Goal: Task Accomplishment & Management: Manage account settings

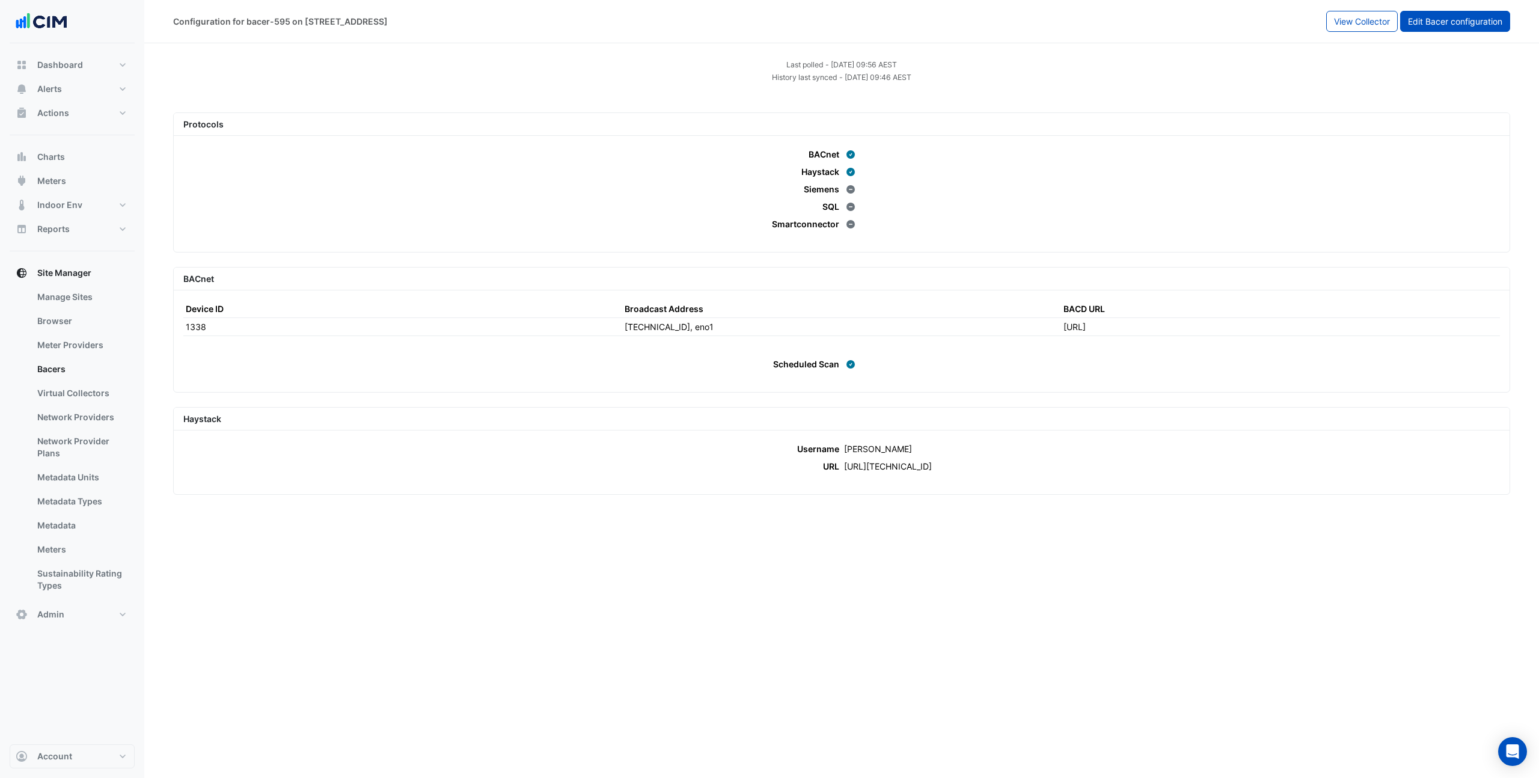
click at [1448, 16] on span "Edit Bacer configuration" at bounding box center [1455, 21] width 94 height 10
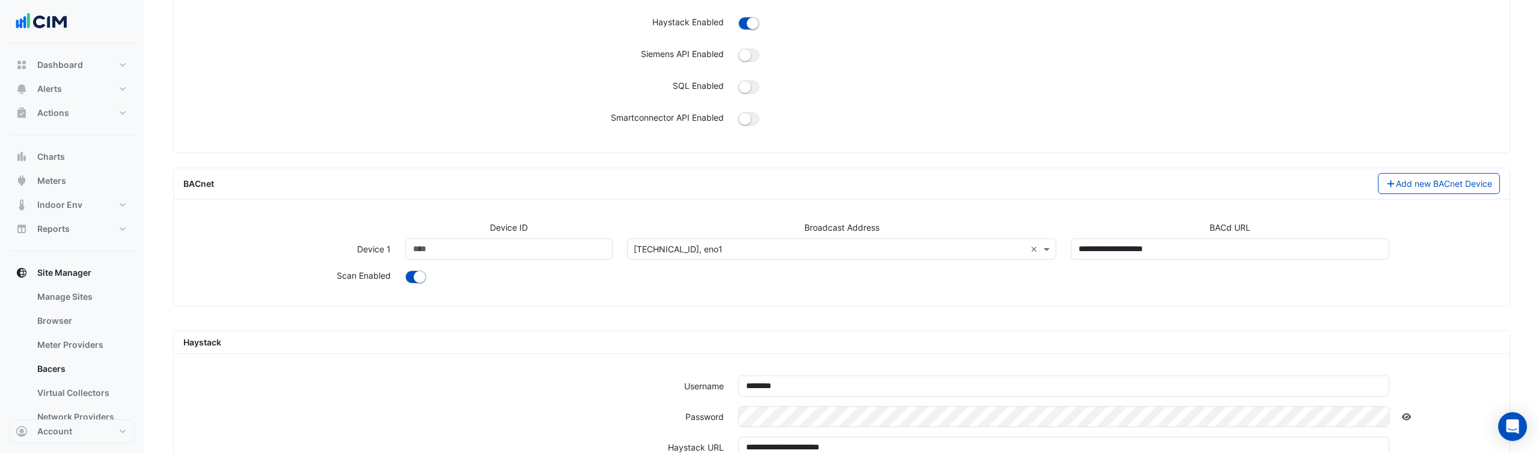
scroll to position [213, 0]
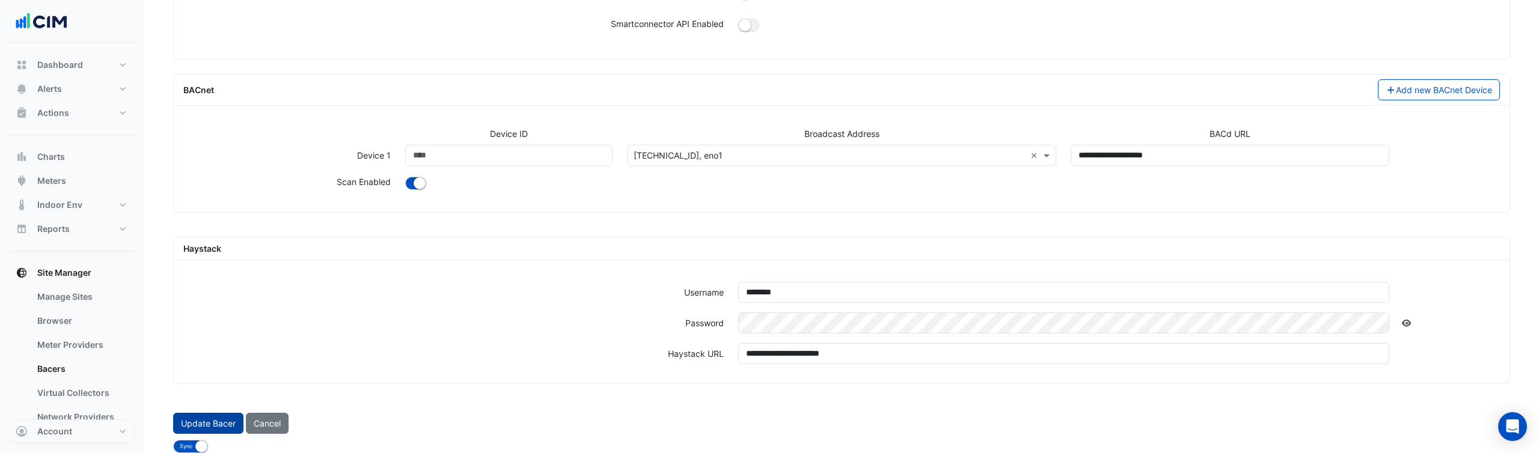
click at [203, 429] on button "Update Bacer" at bounding box center [208, 423] width 70 height 21
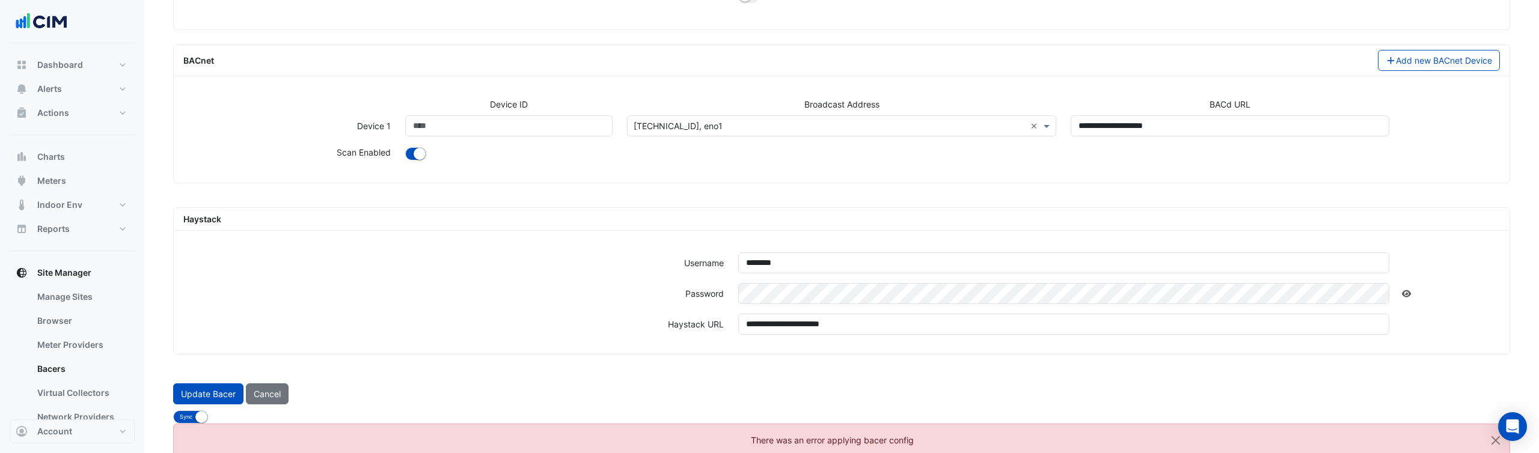
scroll to position [255, 0]
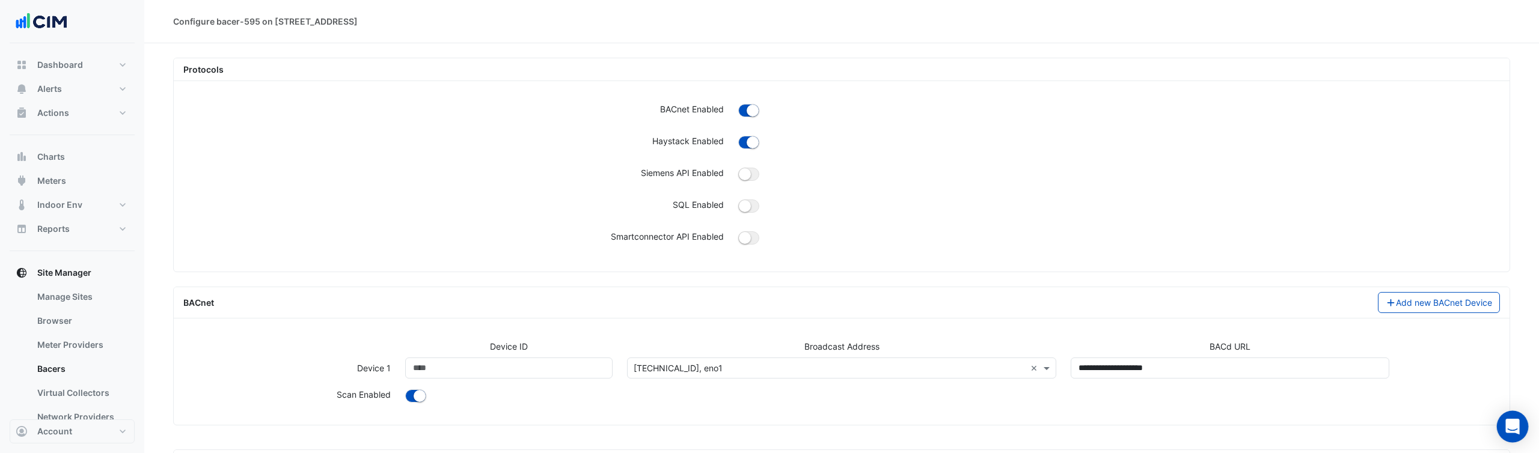
click at [1511, 426] on icon "Open Intercom Messenger" at bounding box center [1512, 427] width 14 height 16
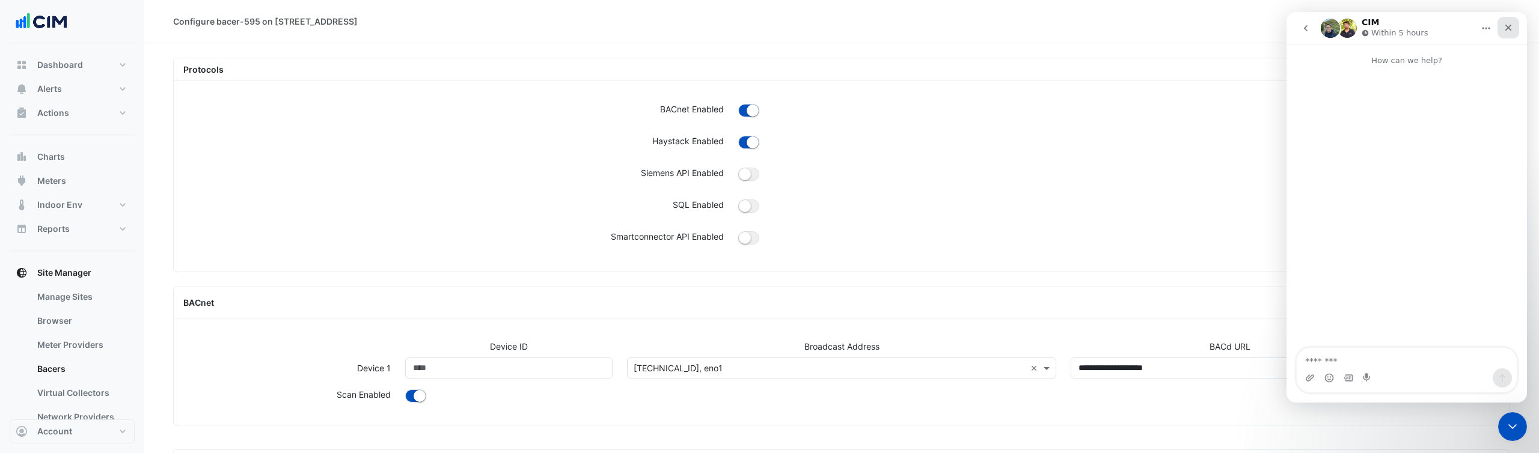
click at [1512, 26] on icon "Close" at bounding box center [1509, 28] width 10 height 10
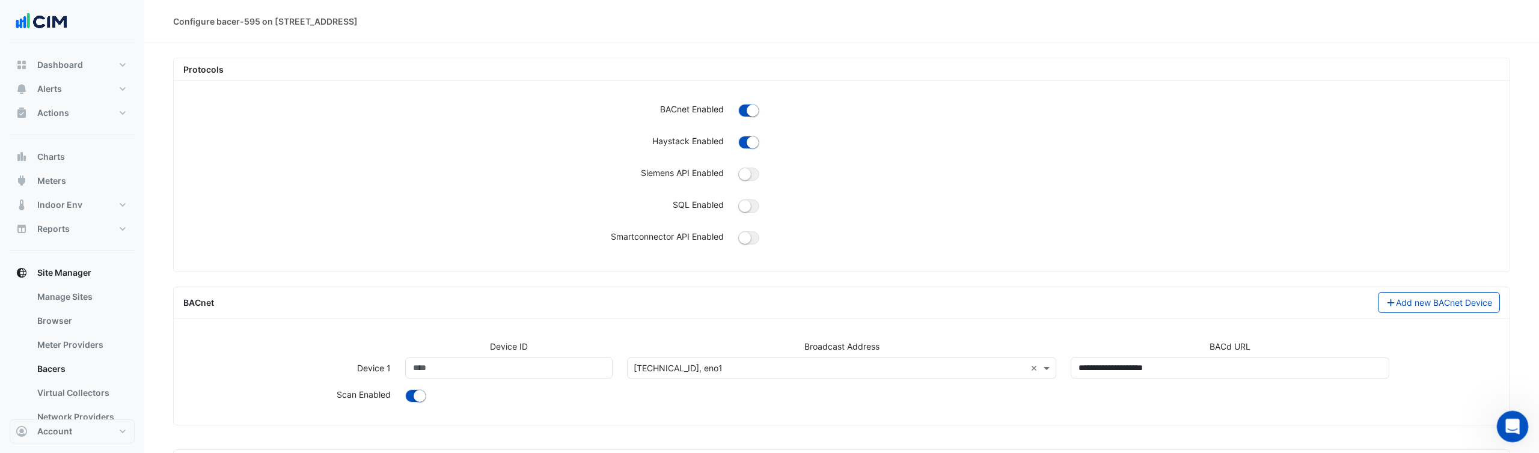
click at [1509, 427] on icon "Open Intercom Messenger" at bounding box center [1511, 425] width 8 height 10
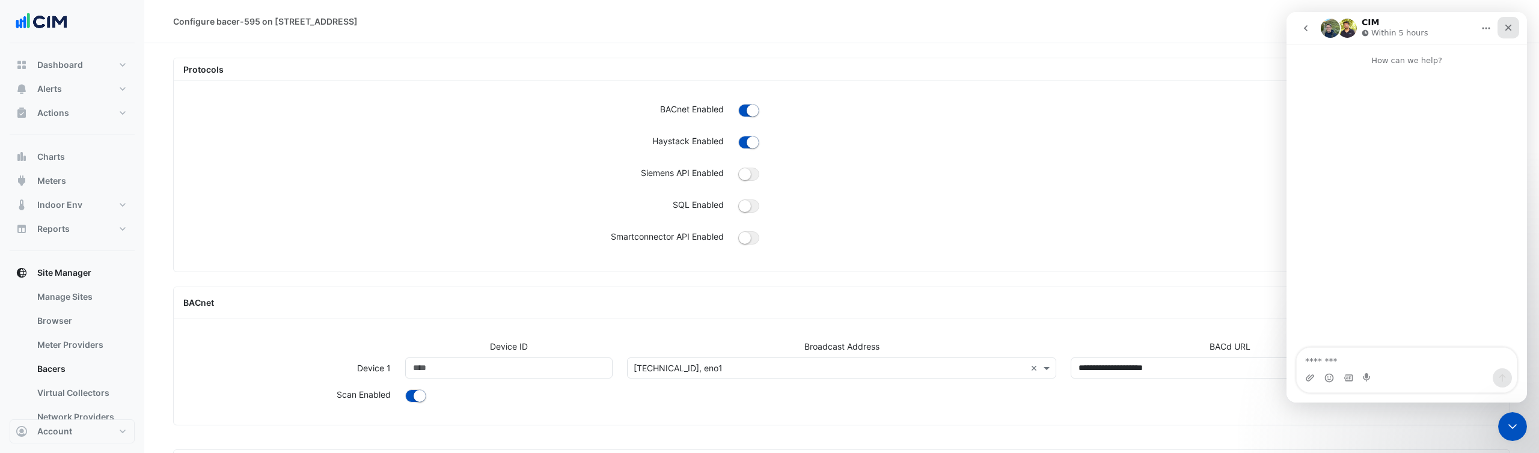
click at [1510, 28] on icon "Close" at bounding box center [1509, 28] width 10 height 10
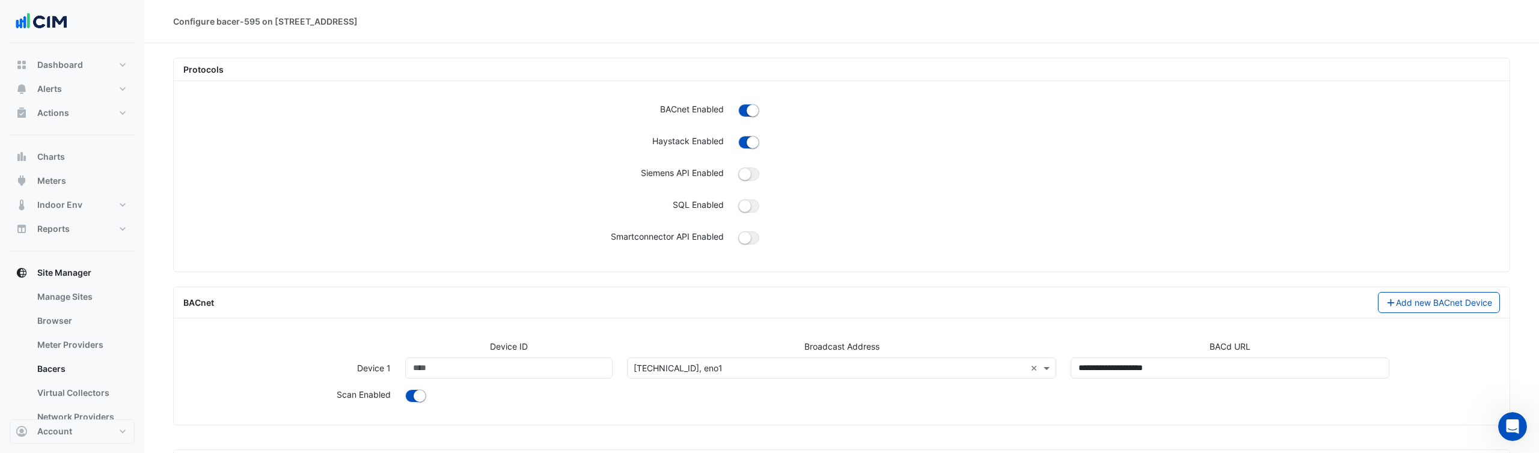
scroll to position [213, 0]
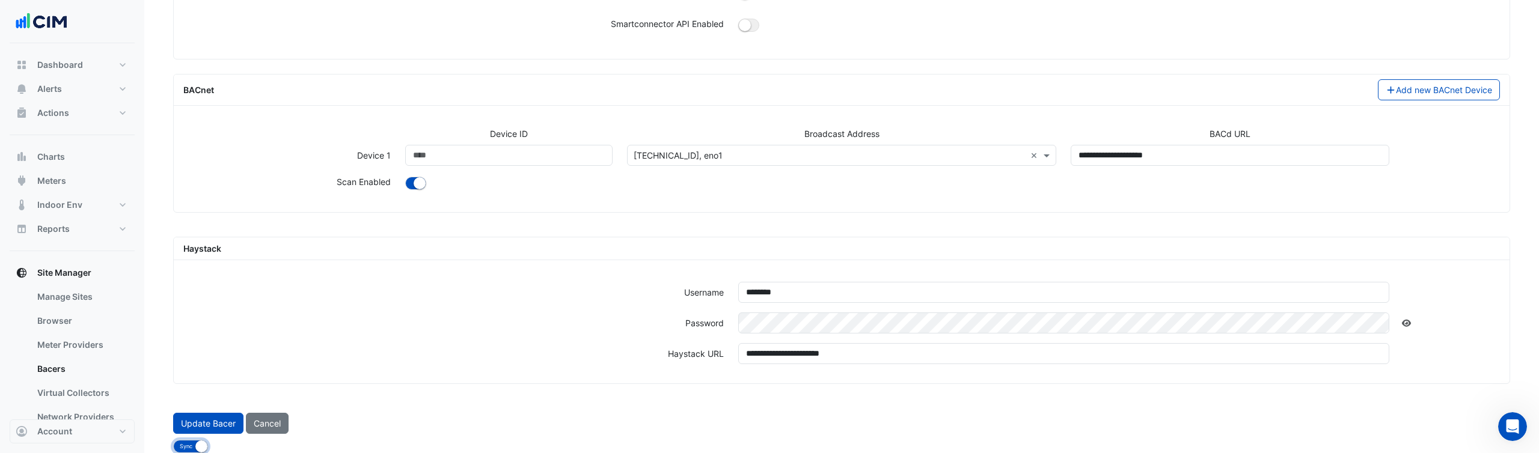
click at [185, 444] on button "Sync No Sync" at bounding box center [190, 446] width 35 height 13
click at [191, 447] on button "Sync No Sync" at bounding box center [195, 446] width 44 height 13
click at [210, 426] on button "Update Bacer" at bounding box center [208, 423] width 70 height 21
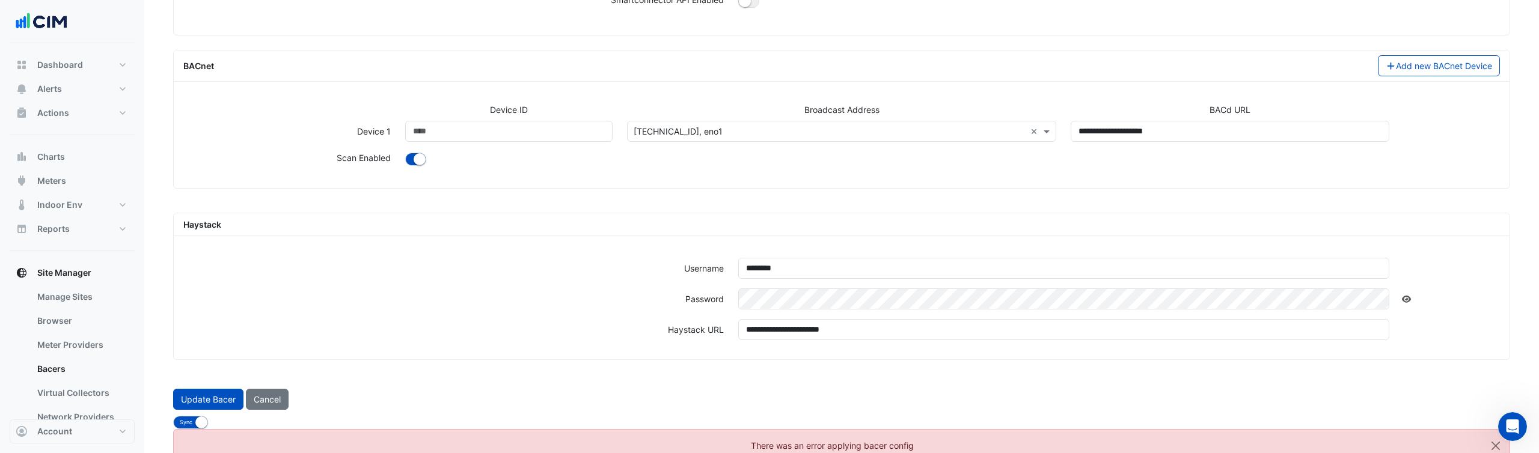
scroll to position [255, 0]
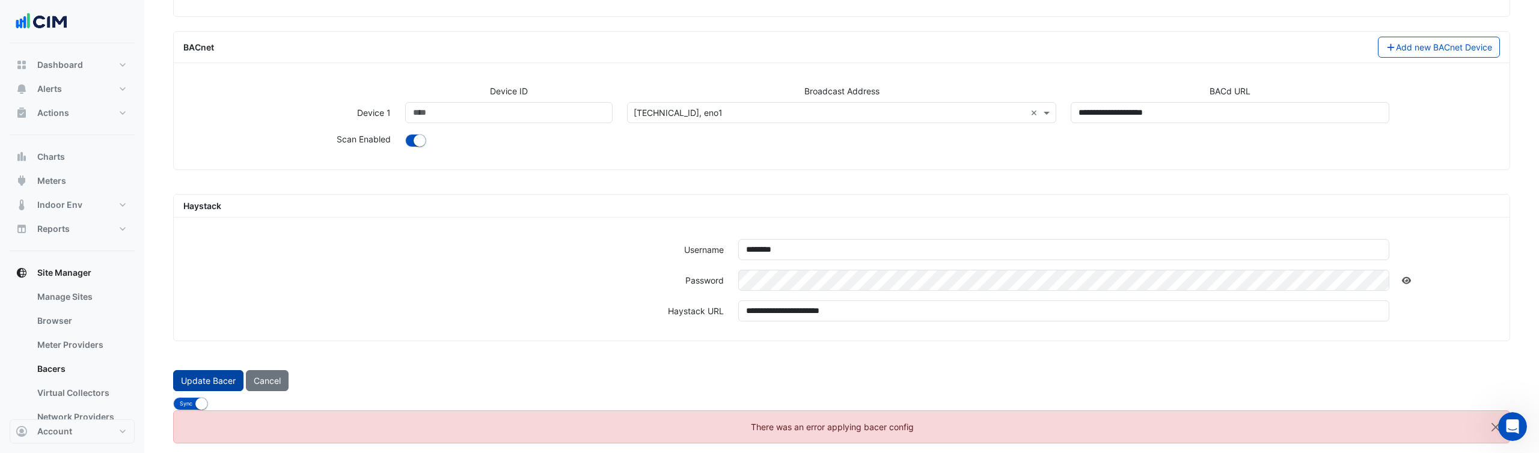
click at [213, 378] on button "Update Bacer" at bounding box center [208, 380] width 70 height 21
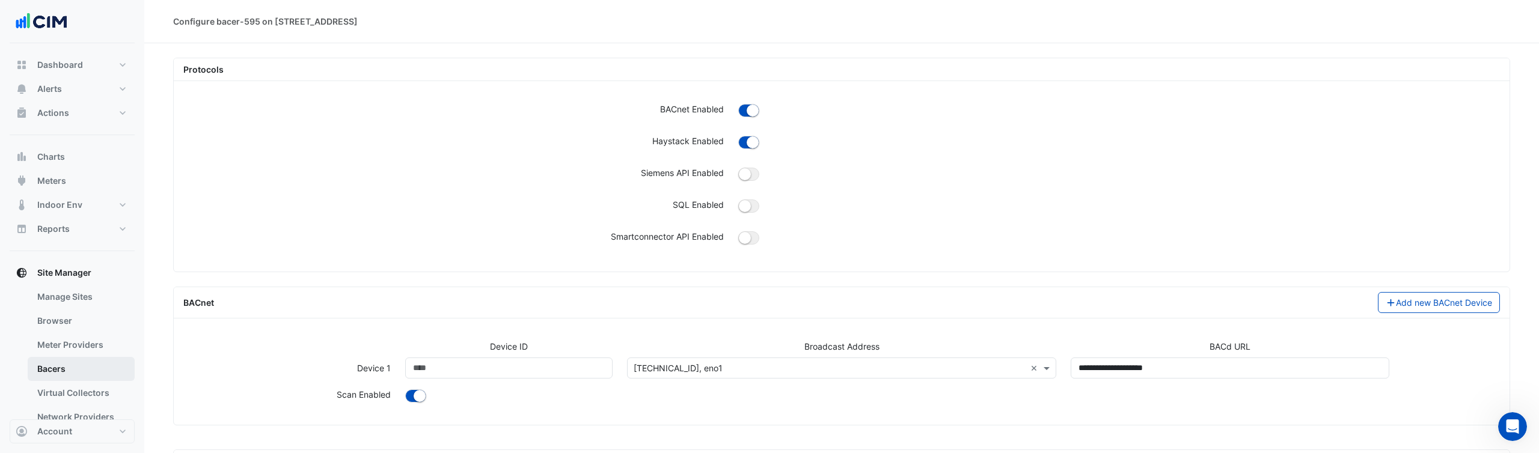
click at [50, 370] on link "Bacers" at bounding box center [81, 369] width 107 height 24
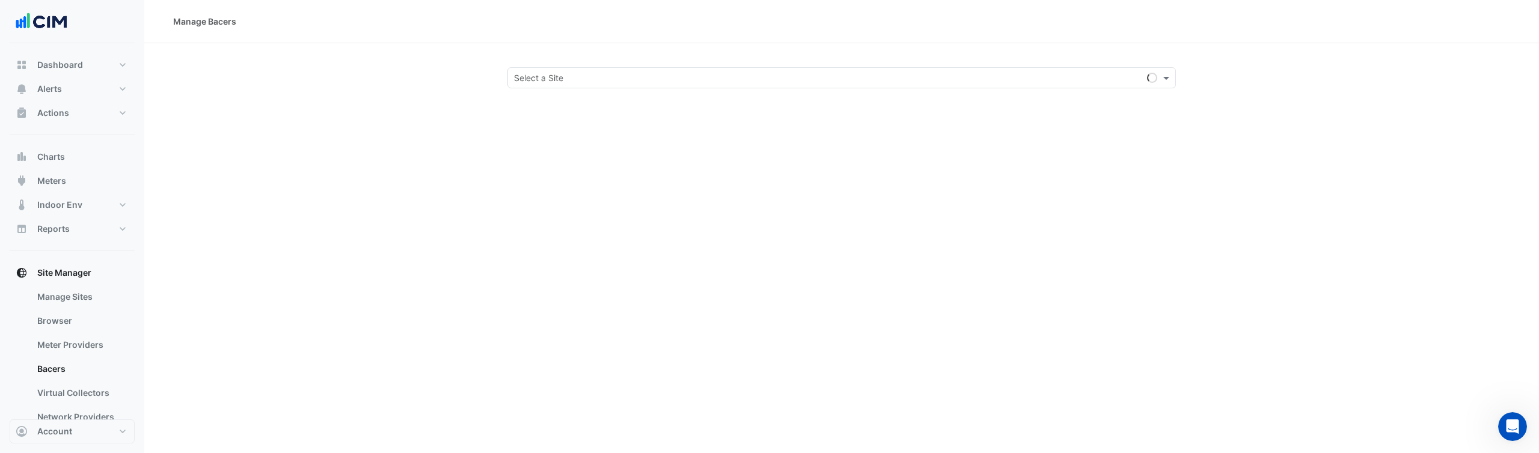
click at [587, 84] on div "Select a Site" at bounding box center [841, 77] width 668 height 21
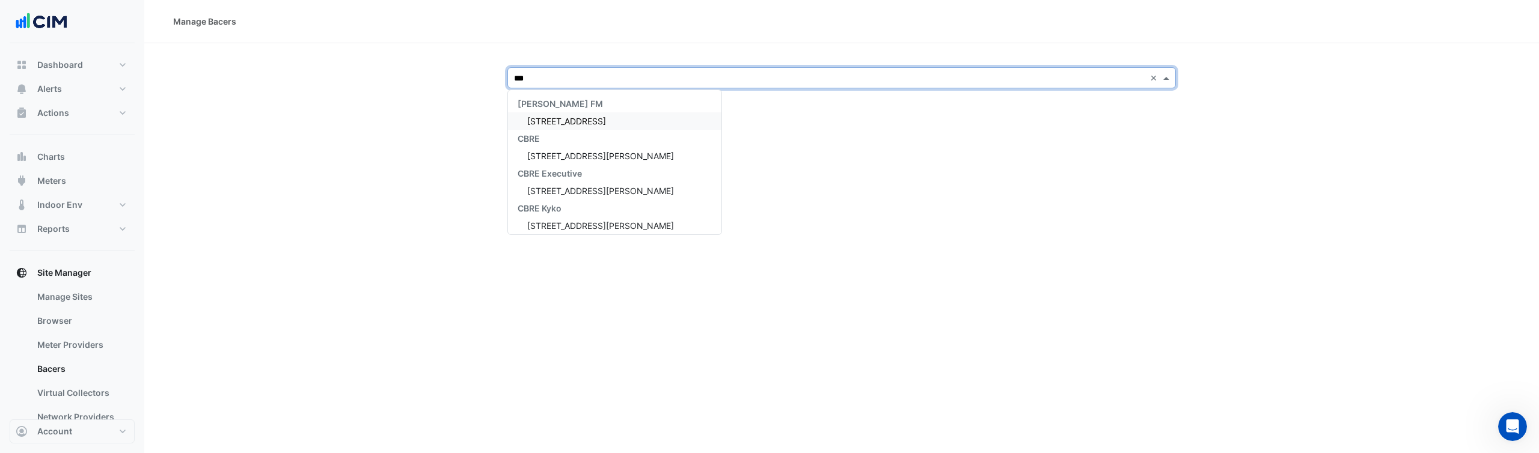
type input "****"
click at [572, 123] on span "[STREET_ADDRESS][PERSON_NAME]" at bounding box center [600, 121] width 147 height 10
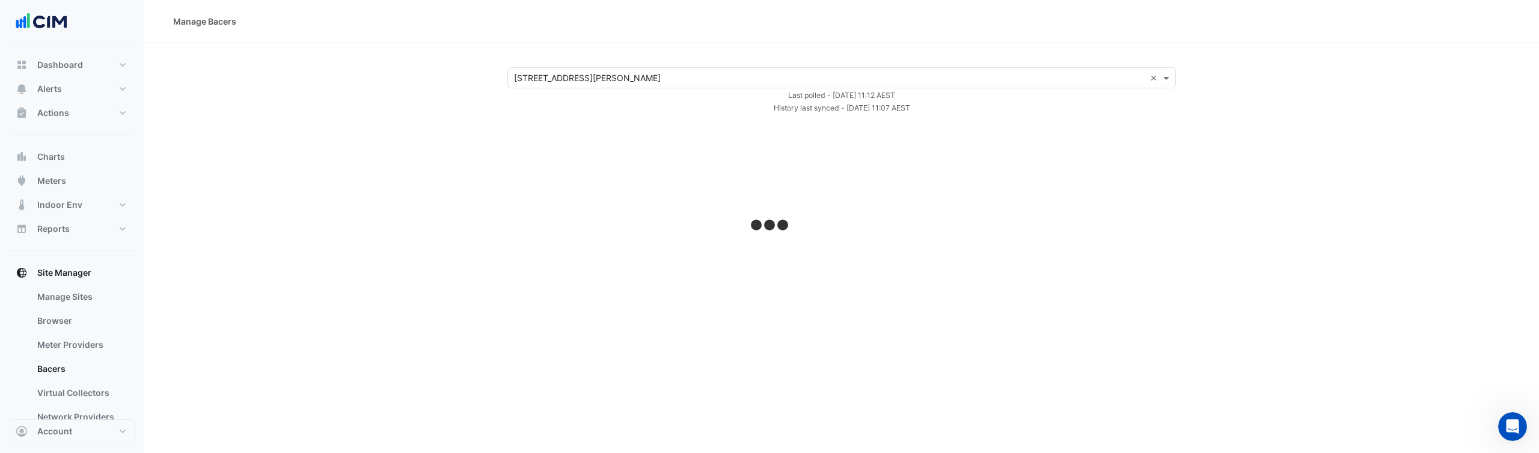
select select "***"
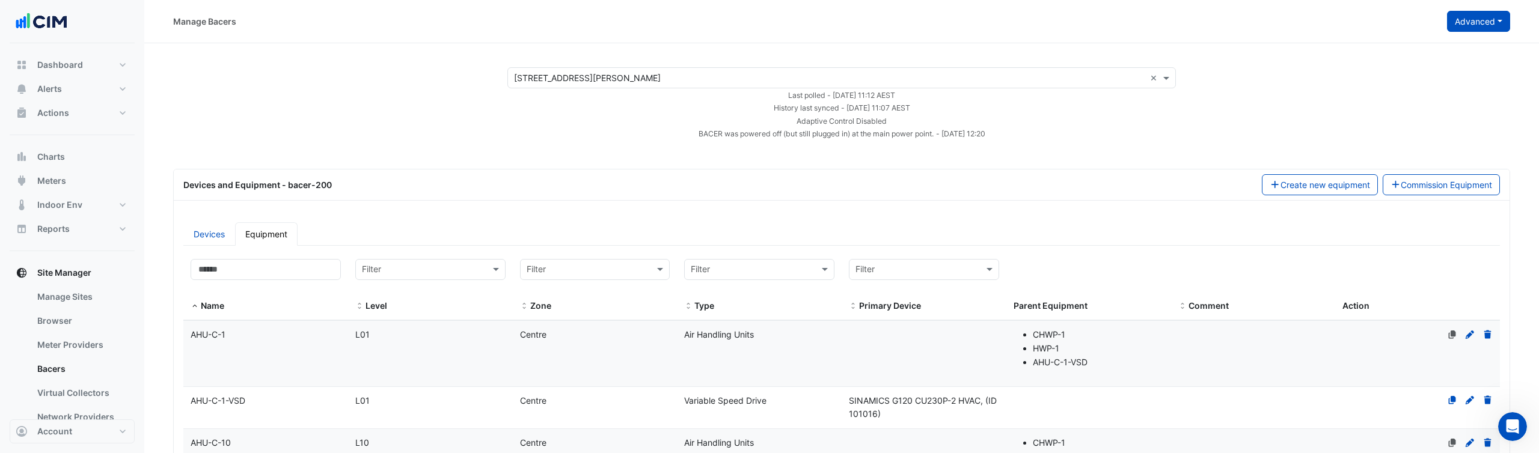
click at [1455, 11] on button "Advanced" at bounding box center [1478, 21] width 63 height 21
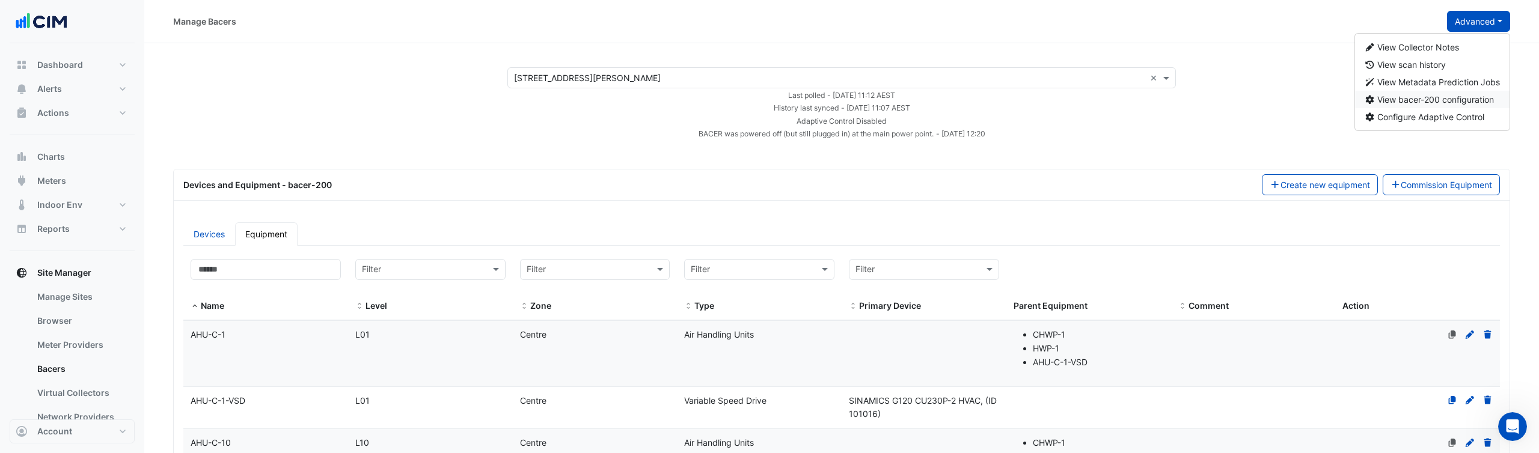
click at [1416, 101] on span "View bacer-200 configuration" at bounding box center [1435, 99] width 117 height 10
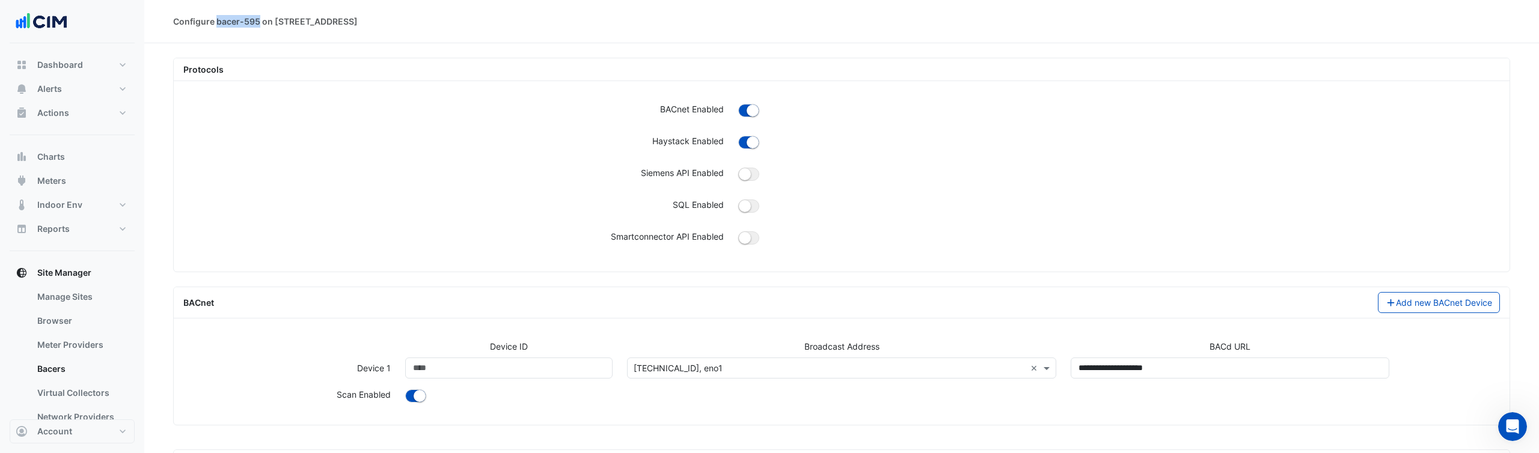
drag, startPoint x: 260, startPoint y: 20, endPoint x: 216, endPoint y: 20, distance: 43.9
click at [216, 20] on div "Configure bacer-595 on [STREET_ADDRESS]" at bounding box center [265, 21] width 185 height 13
copy div "bacer-595"
click at [88, 298] on link "Manage Sites" at bounding box center [81, 297] width 107 height 24
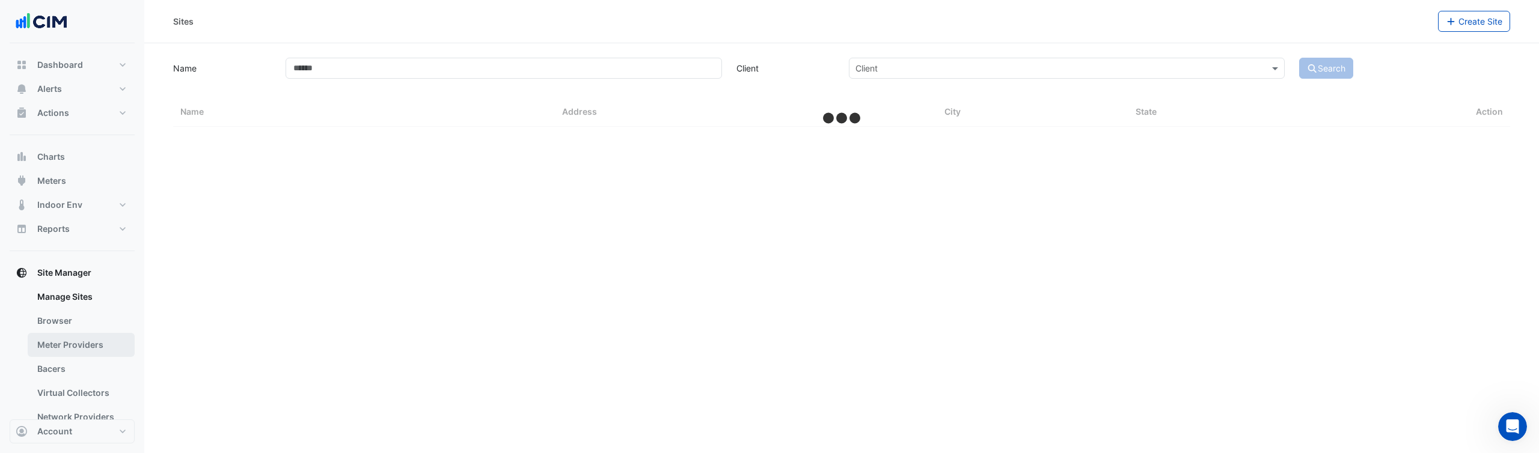
click at [76, 349] on link "Meter Providers" at bounding box center [81, 345] width 107 height 24
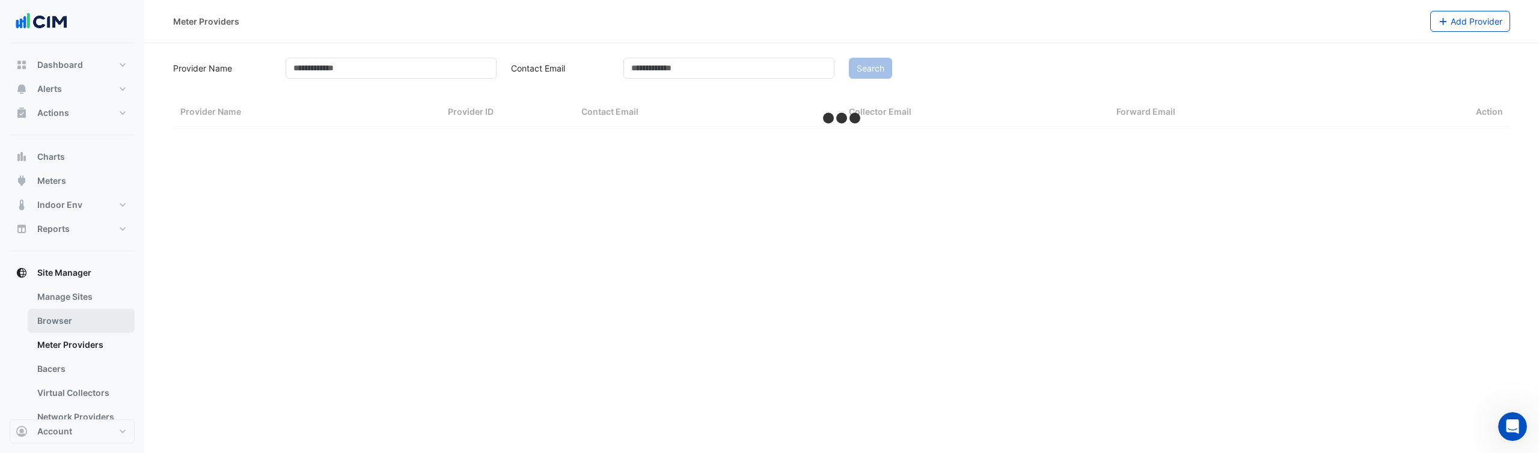
click at [72, 326] on link "Browser" at bounding box center [81, 321] width 107 height 24
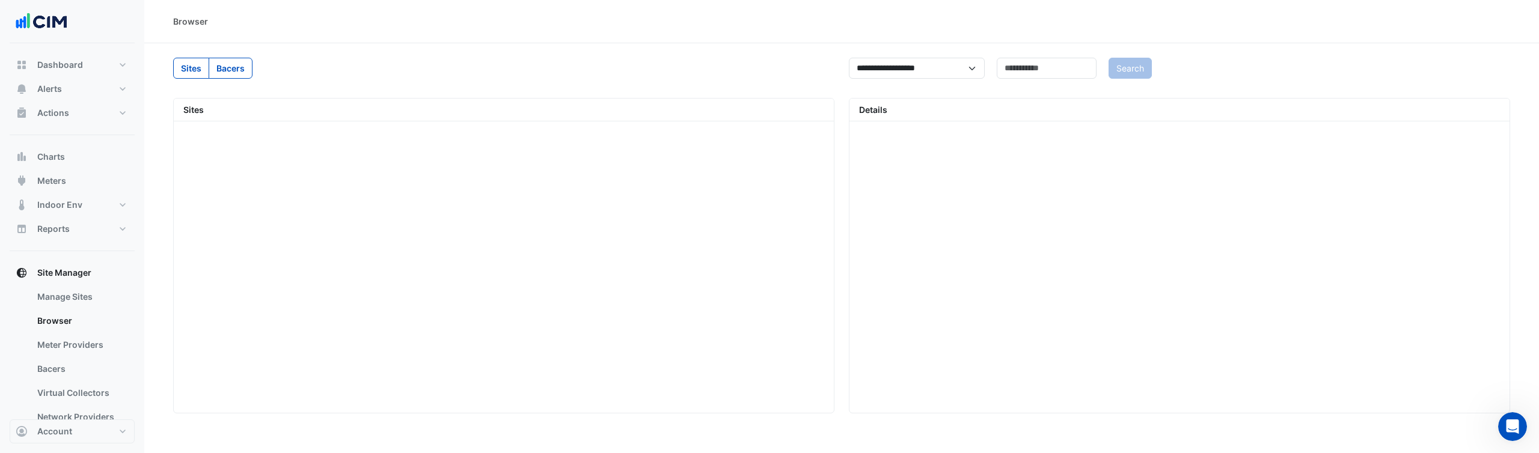
click at [239, 75] on label "Bacers" at bounding box center [231, 68] width 44 height 21
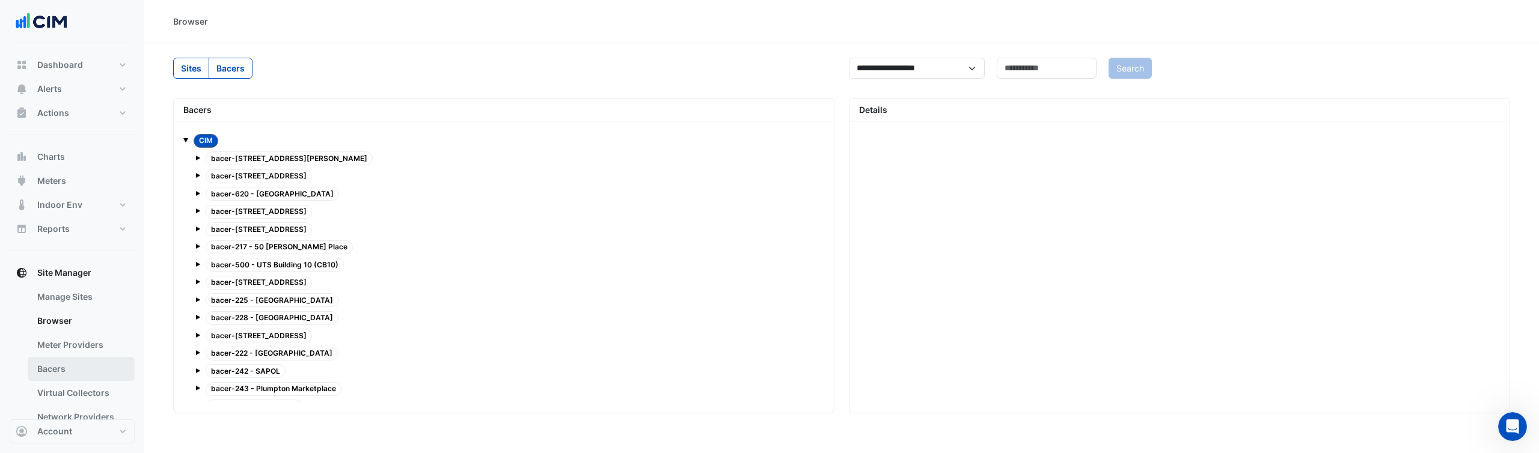
click at [58, 375] on link "Bacers" at bounding box center [81, 369] width 107 height 24
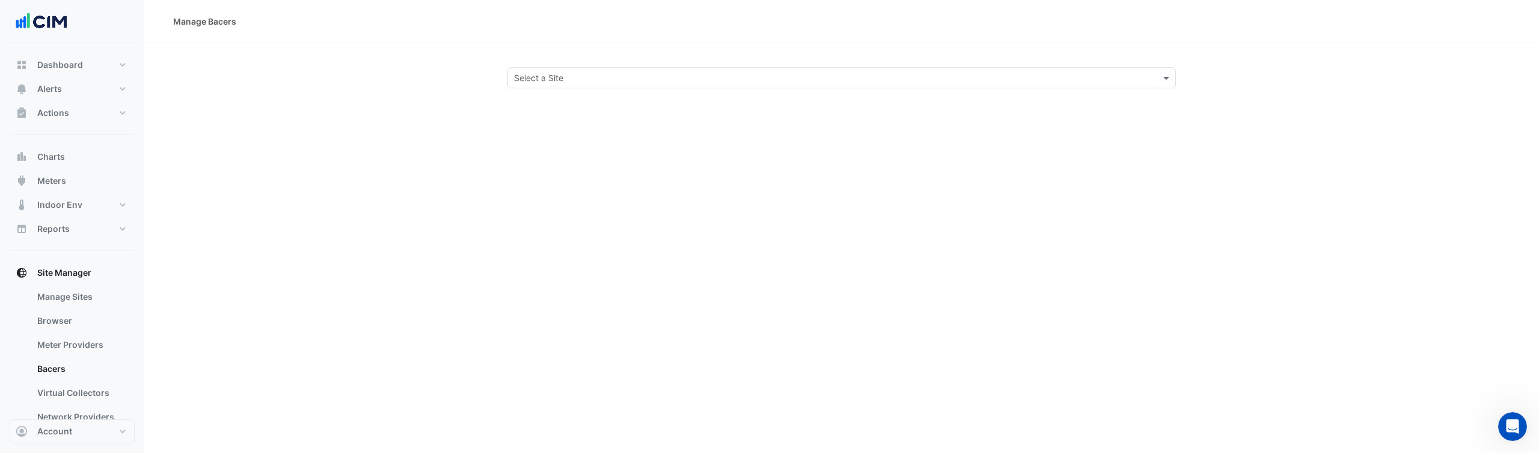
click at [619, 78] on input "text" at bounding box center [829, 78] width 631 height 13
